Goal: Information Seeking & Learning: Learn about a topic

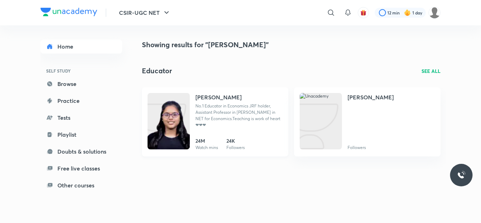
click at [209, 96] on h4 "[PERSON_NAME]" at bounding box center [218, 97] width 46 height 8
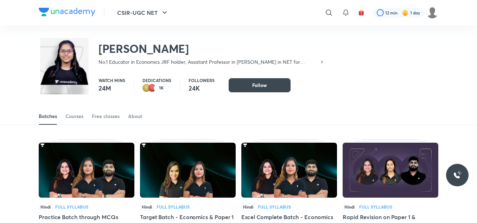
scroll to position [31, 0]
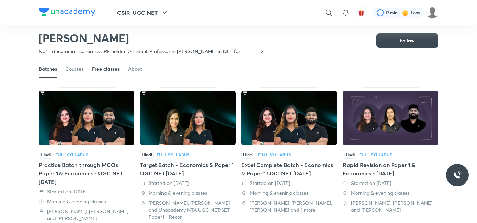
click at [105, 71] on div "Free classes" at bounding box center [106, 68] width 28 height 7
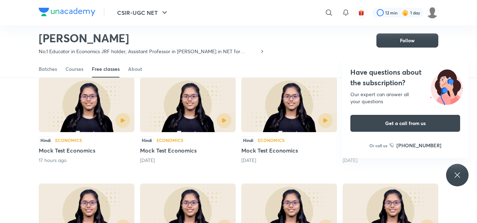
scroll to position [56, 0]
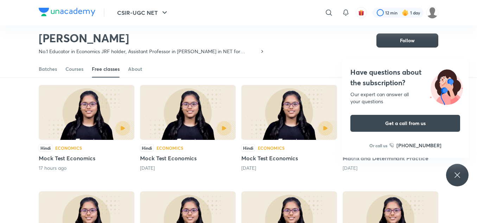
click at [110, 68] on div "Free classes" at bounding box center [106, 68] width 28 height 7
click at [100, 113] on img at bounding box center [87, 112] width 96 height 55
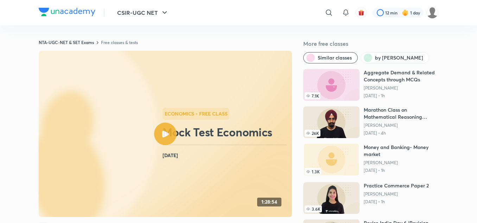
scroll to position [19, 0]
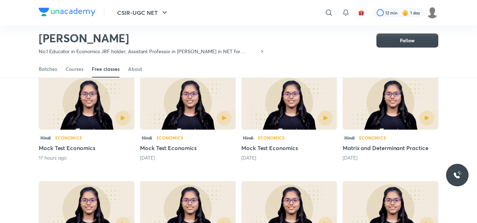
scroll to position [63, 0]
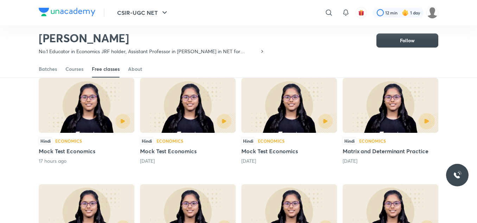
click at [423, 121] on button "button" at bounding box center [427, 121] width 16 height 16
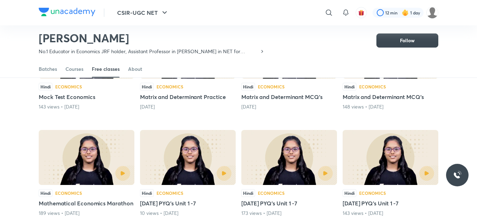
scroll to position [223, 0]
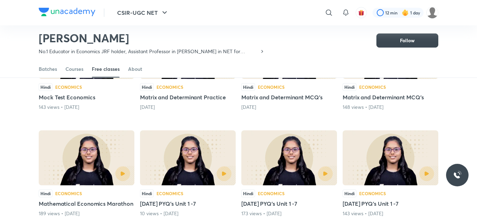
click at [75, 161] on img at bounding box center [87, 157] width 96 height 55
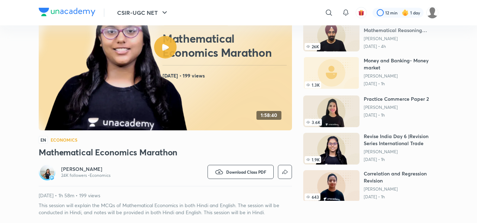
scroll to position [87, 0]
click at [172, 52] on div at bounding box center [165, 47] width 23 height 23
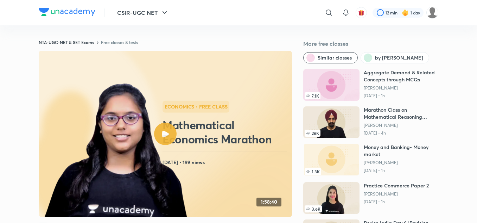
click at [164, 139] on div at bounding box center [165, 133] width 23 height 23
click at [326, 15] on icon at bounding box center [329, 12] width 8 height 8
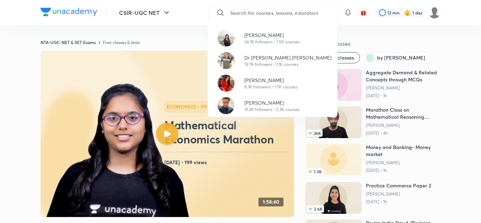
paste input "[PERSON_NAME]"
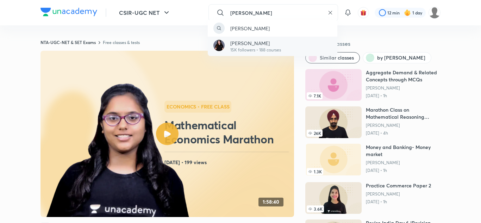
type input "[PERSON_NAME]"
click at [251, 50] on p "15K followers • 188 courses" at bounding box center [255, 50] width 51 height 6
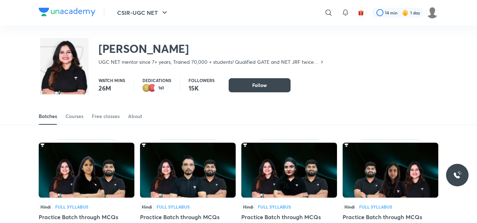
scroll to position [53, 0]
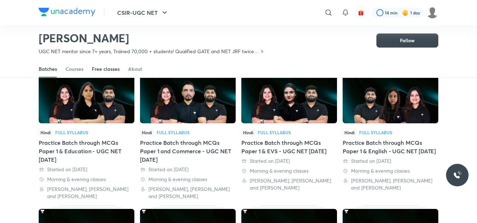
click at [110, 72] on div "Free classes" at bounding box center [106, 68] width 28 height 7
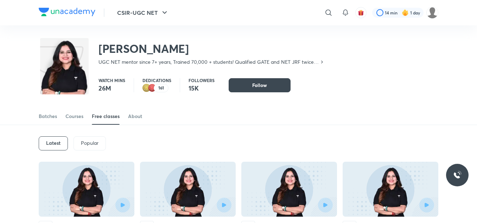
scroll to position [31, 0]
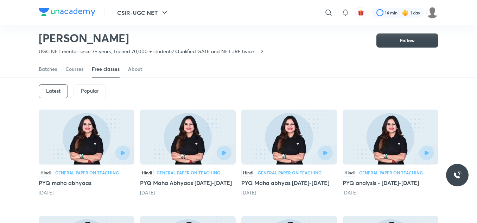
click at [53, 94] on div "Latest" at bounding box center [53, 91] width 29 height 14
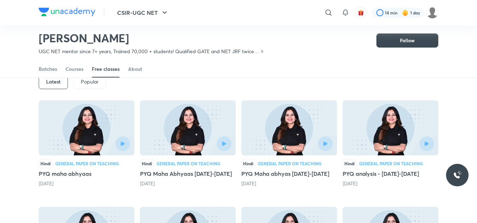
scroll to position [40, 0]
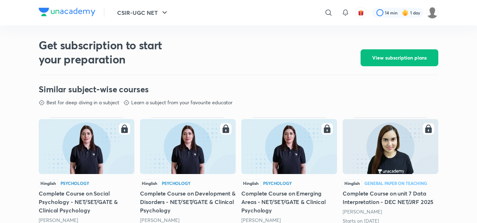
scroll to position [295, 0]
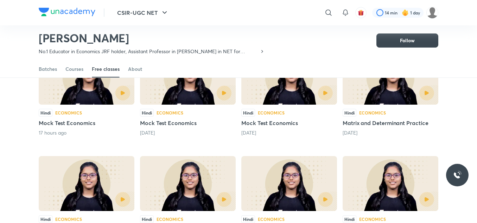
scroll to position [90, 0]
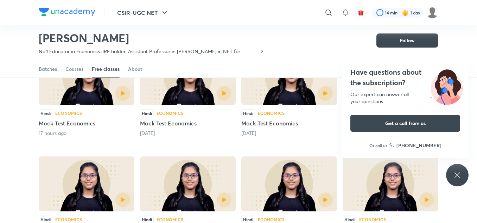
click at [458, 171] on icon at bounding box center [457, 175] width 8 height 8
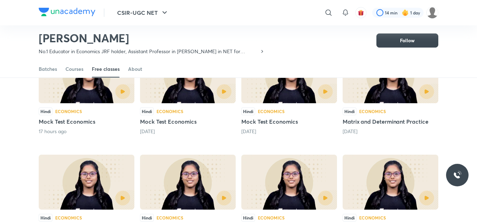
scroll to position [70, 0]
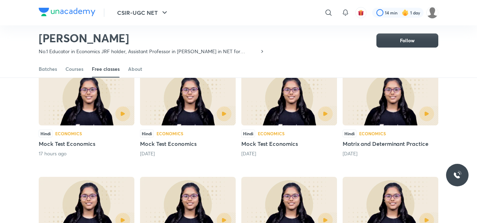
click at [84, 113] on div at bounding box center [86, 113] width 87 height 15
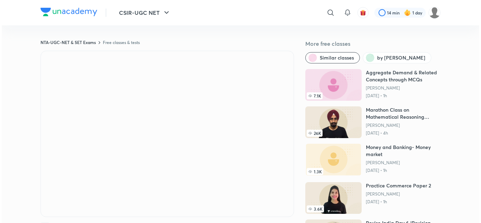
scroll to position [0, 0]
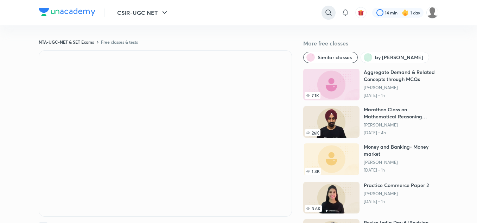
click at [325, 13] on icon at bounding box center [328, 13] width 6 height 6
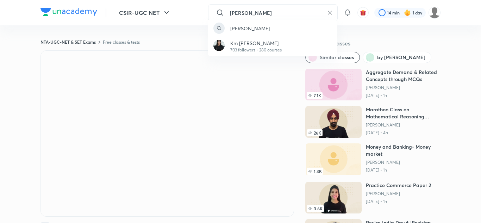
type input "[PERSON_NAME]"
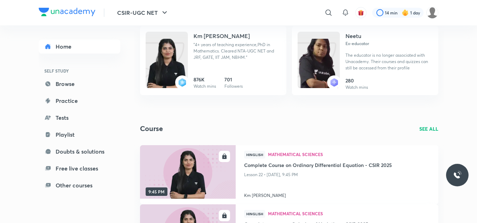
scroll to position [61, 0]
click at [168, 61] on img at bounding box center [167, 67] width 42 height 56
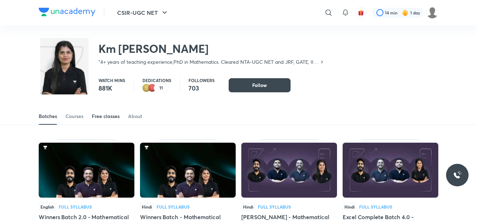
click at [104, 116] on div "Free classes" at bounding box center [106, 116] width 28 height 7
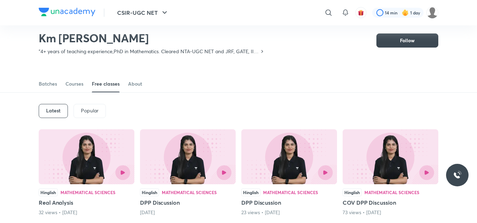
scroll to position [21, 0]
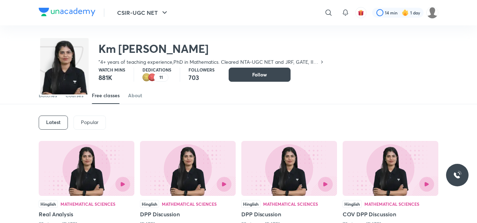
click at [81, 176] on img at bounding box center [87, 168] width 96 height 55
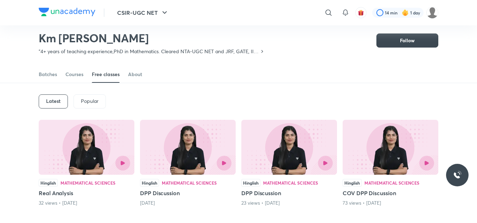
scroll to position [45, 0]
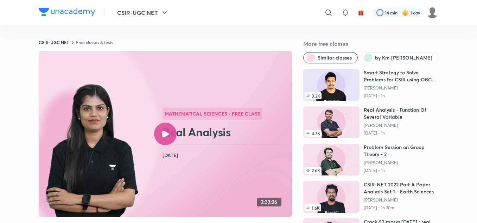
click at [160, 140] on div at bounding box center [165, 133] width 23 height 23
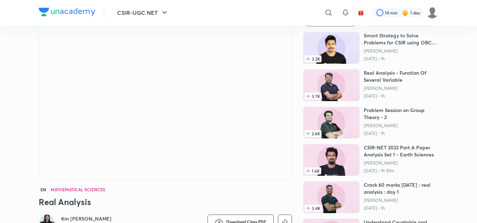
scroll to position [37, 0]
